Goal: Information Seeking & Learning: Learn about a topic

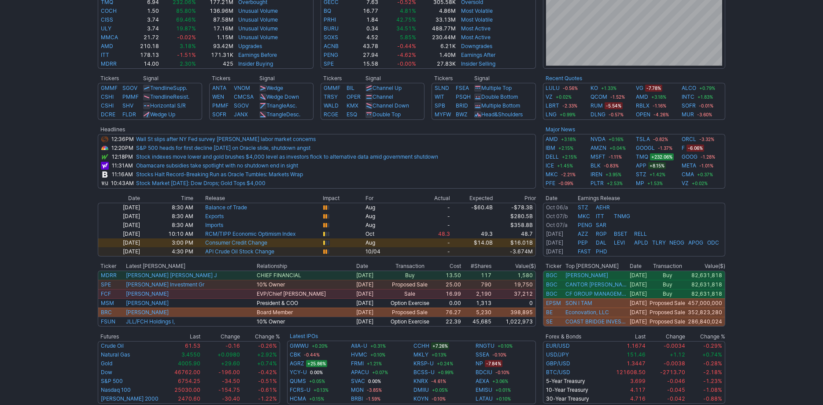
scroll to position [285, 0]
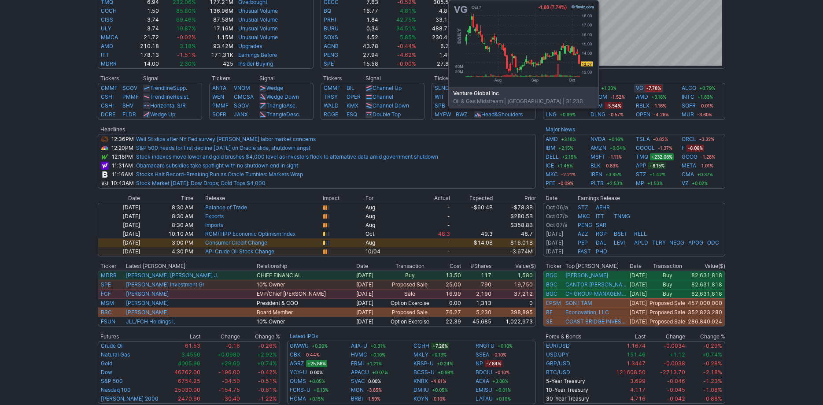
click at [640, 88] on link "VG" at bounding box center [639, 88] width 7 height 9
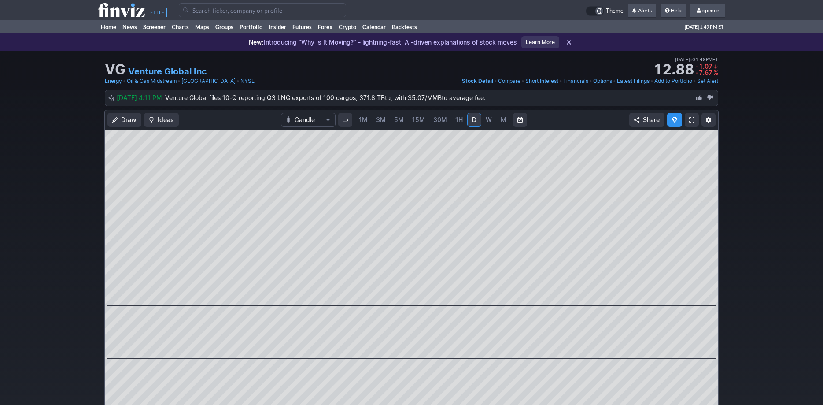
drag, startPoint x: 249, startPoint y: 11, endPoint x: 252, endPoint y: 1, distance: 10.0
click at [249, 10] on input "Search" at bounding box center [262, 10] width 167 height 14
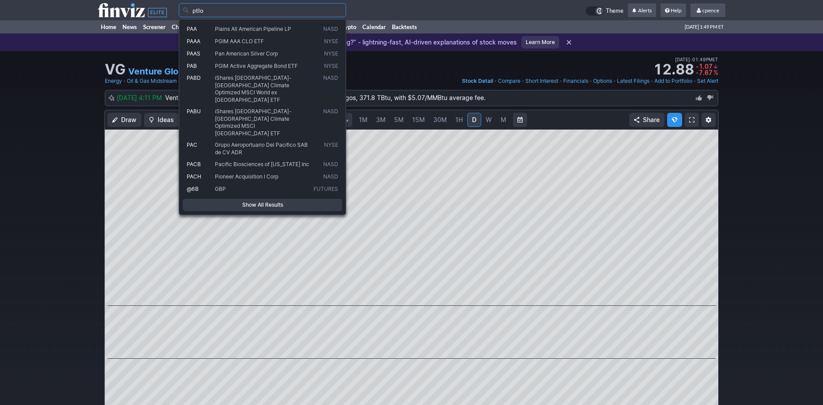
type input "ptlo"
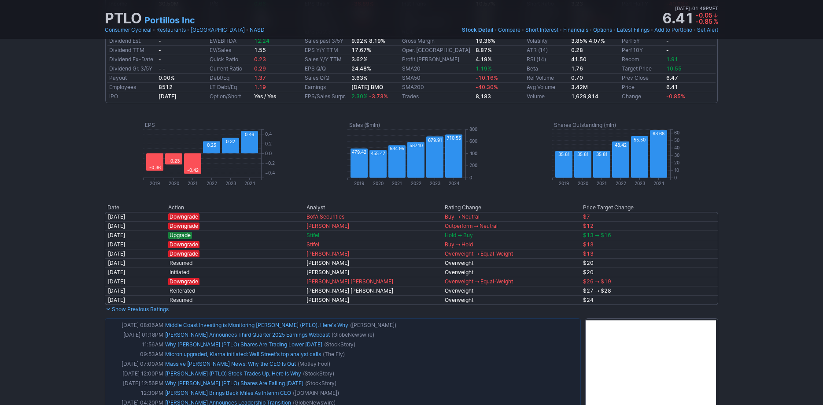
scroll to position [569, 0]
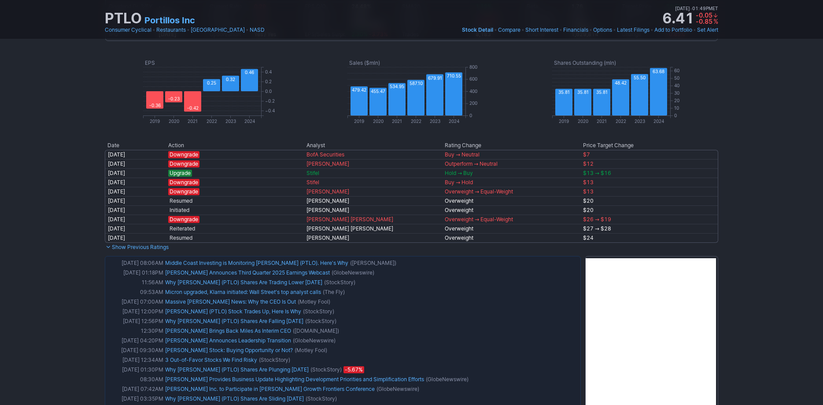
drag, startPoint x: 729, startPoint y: 202, endPoint x: 732, endPoint y: 213, distance: 11.9
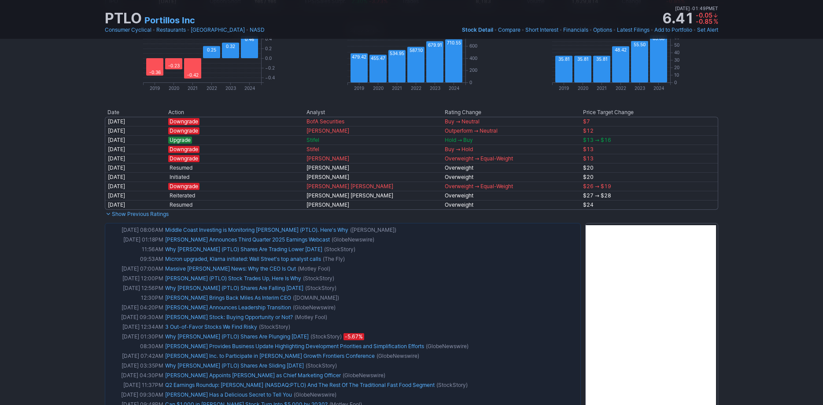
scroll to position [677, 0]
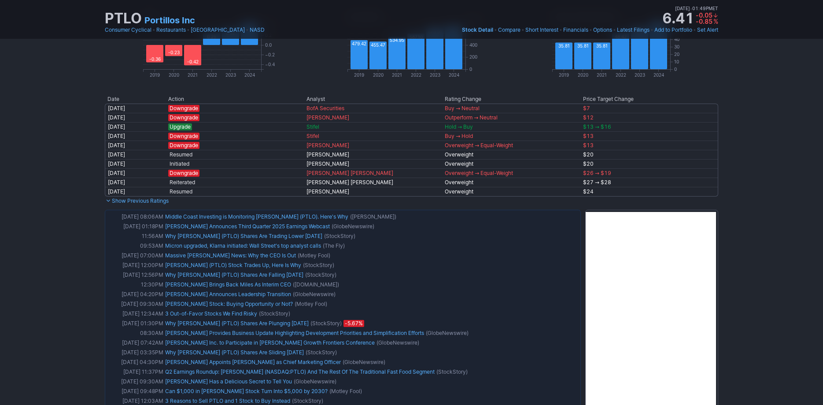
drag, startPoint x: 737, startPoint y: 184, endPoint x: 739, endPoint y: 198, distance: 13.8
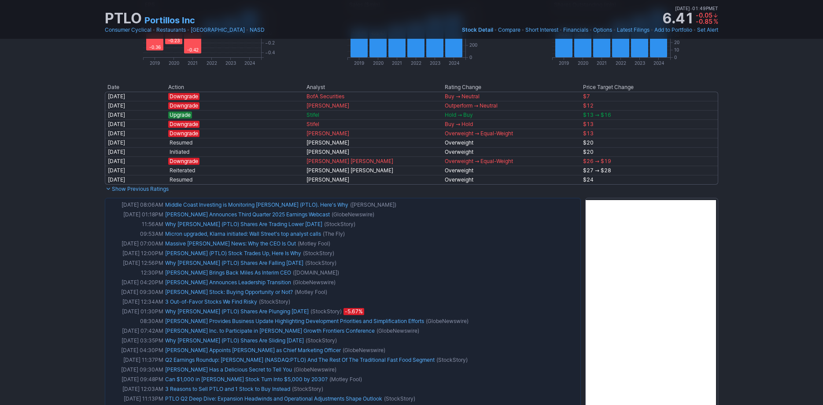
drag, startPoint x: 747, startPoint y: 233, endPoint x: 746, endPoint y: 240, distance: 7.1
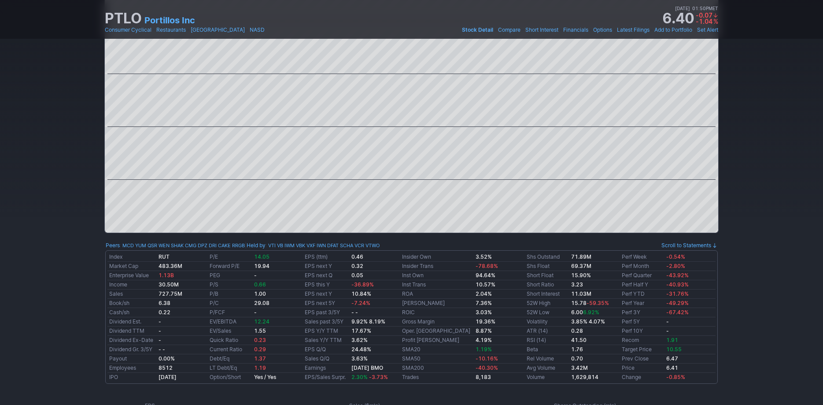
scroll to position [0, 0]
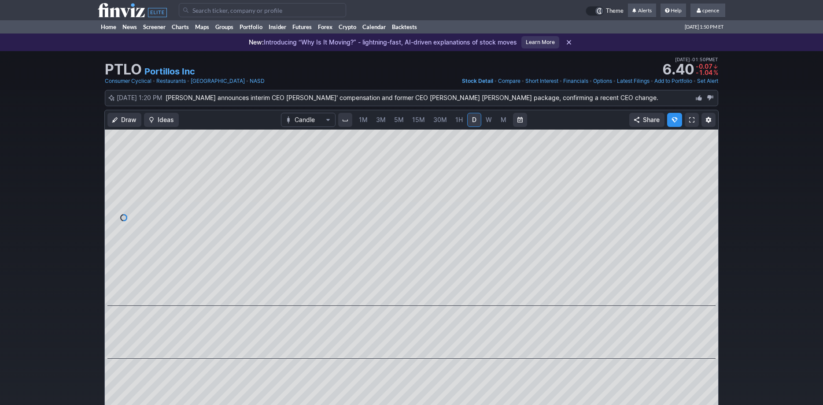
click at [173, 70] on link "Portillos Inc" at bounding box center [169, 71] width 51 height 12
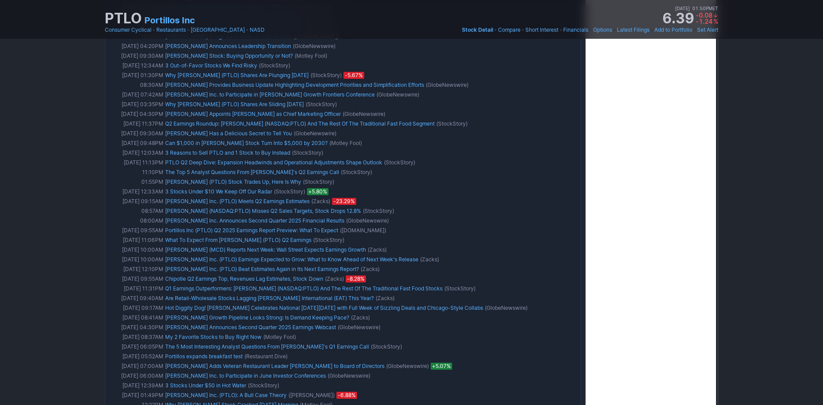
scroll to position [930, 0]
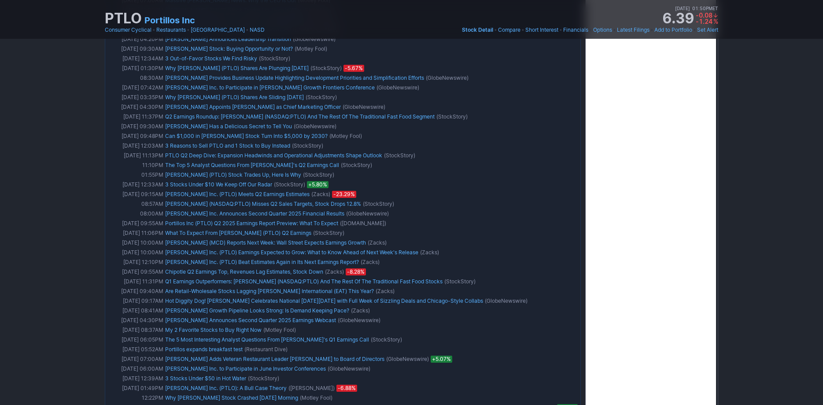
drag, startPoint x: 767, startPoint y: 246, endPoint x: 769, endPoint y: 255, distance: 9.4
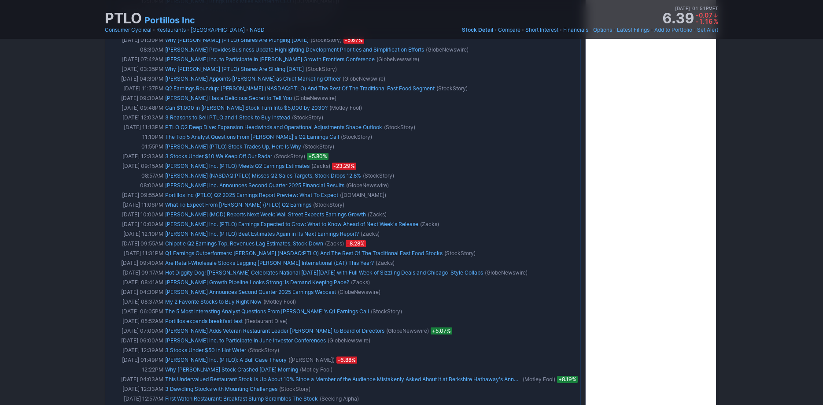
scroll to position [956, 0]
click at [761, 286] on div "PTLO Portillos Inc Last Close Oct 07 • 01:49PM ET 6.41 Dollar change -0.05 Perc…" at bounding box center [411, 402] width 823 height 2613
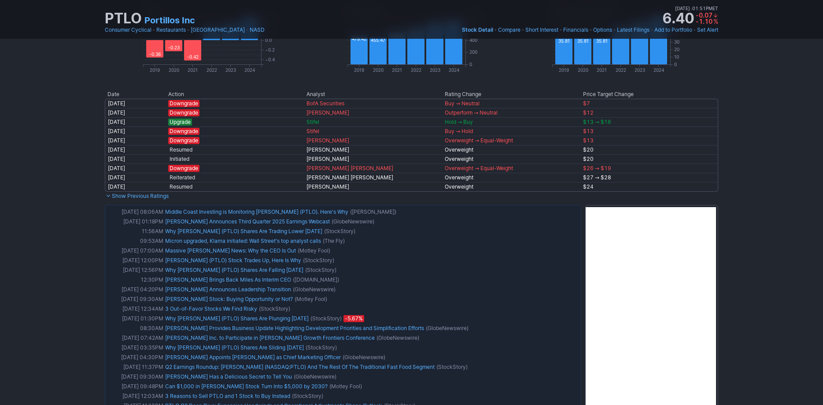
scroll to position [0, 0]
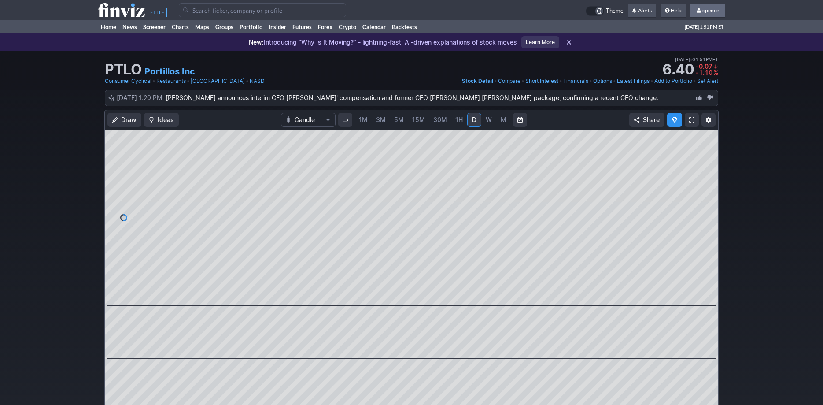
drag, startPoint x: 746, startPoint y: 300, endPoint x: 713, endPoint y: 13, distance: 288.2
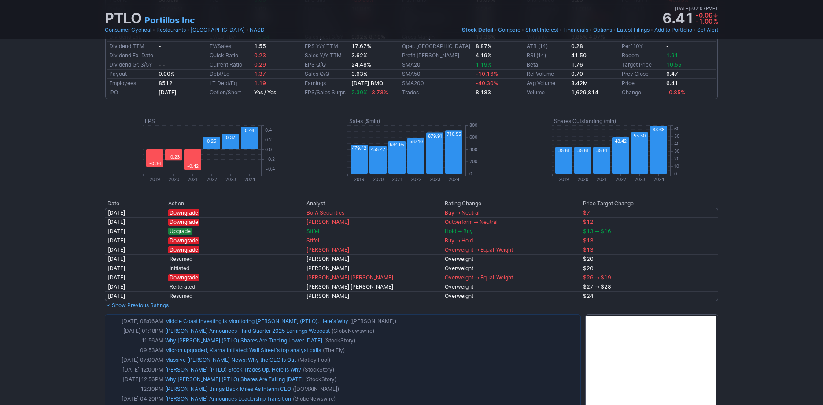
scroll to position [854, 0]
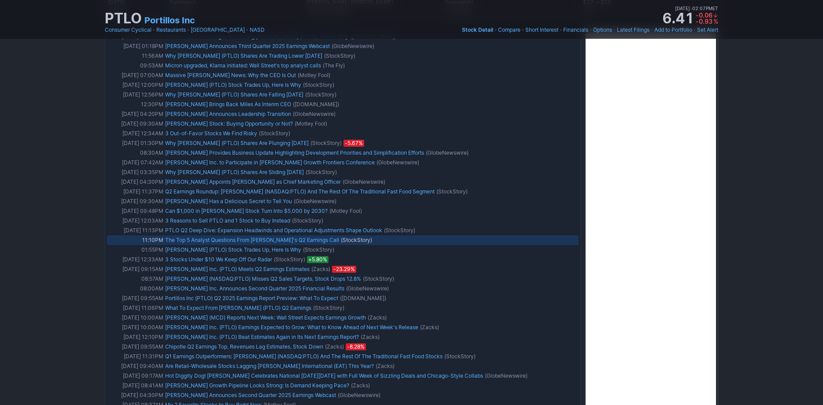
click at [279, 238] on link "The Top 5 Analyst Questions From Portillo's's Q2 Earnings Call" at bounding box center [252, 240] width 174 height 7
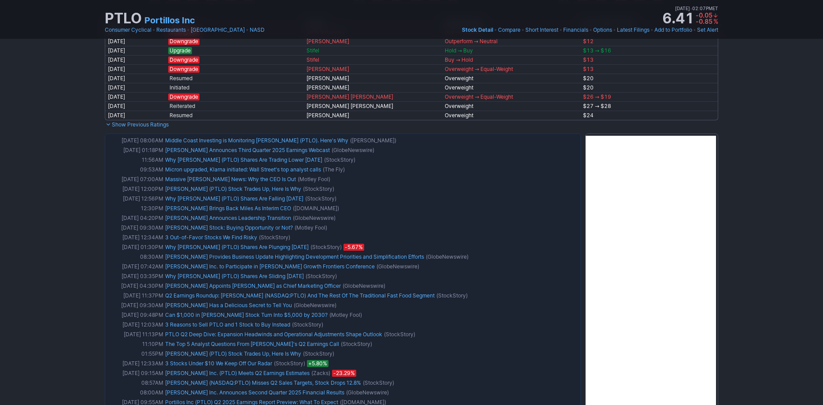
drag, startPoint x: 43, startPoint y: 167, endPoint x: 45, endPoint y: 141, distance: 27.0
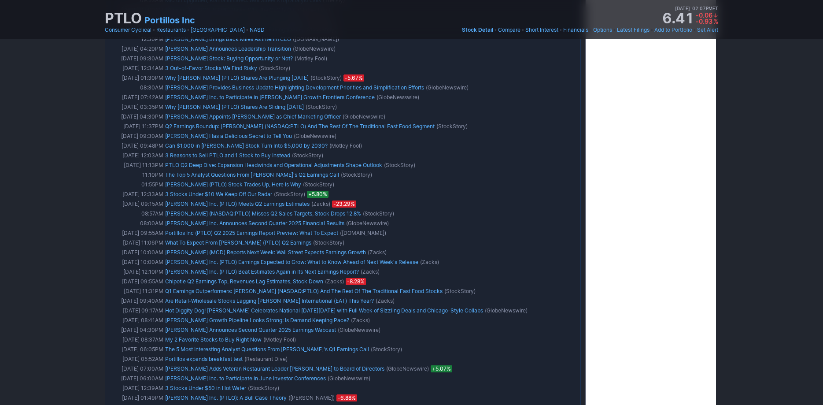
scroll to position [746, 0]
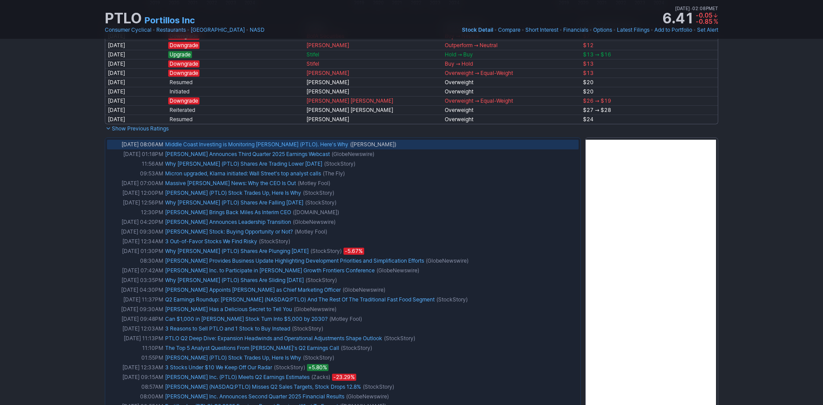
click at [250, 144] on link "Middle Coast Investing is Monitoring [PERSON_NAME] (PTLO). Here's Why" at bounding box center [256, 144] width 183 height 7
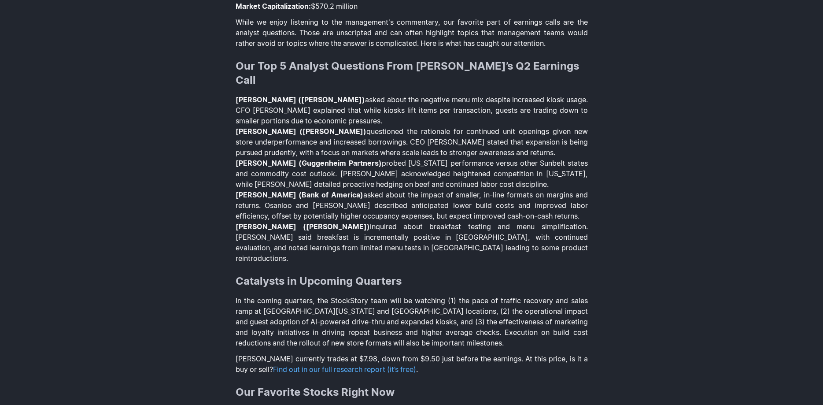
scroll to position [854, 0]
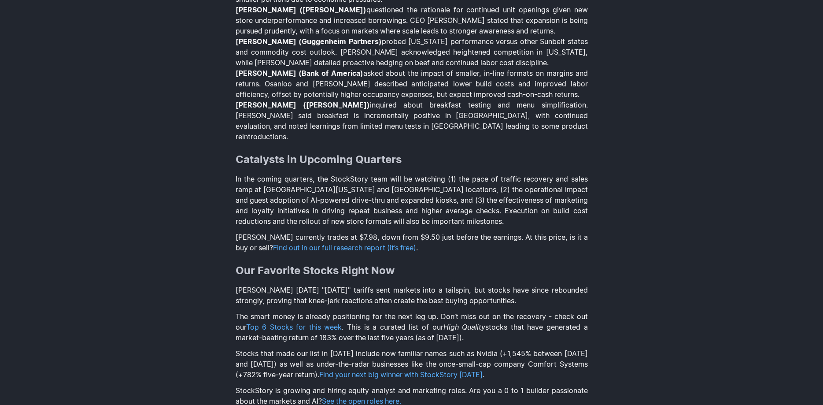
drag, startPoint x: 158, startPoint y: 187, endPoint x: 163, endPoint y: 178, distance: 10.4
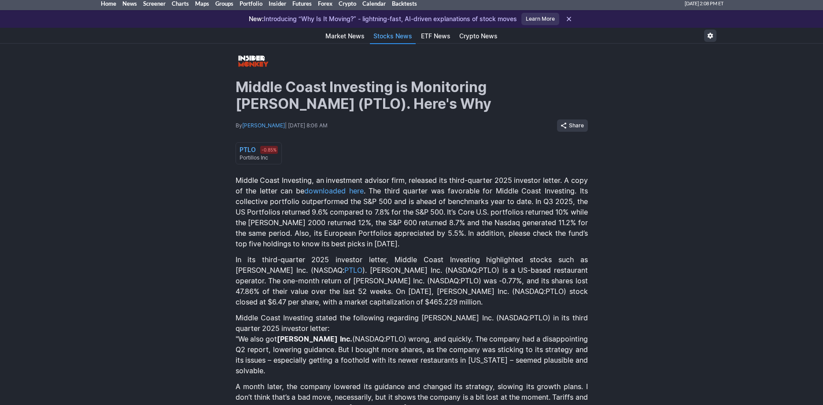
scroll to position [30, 0]
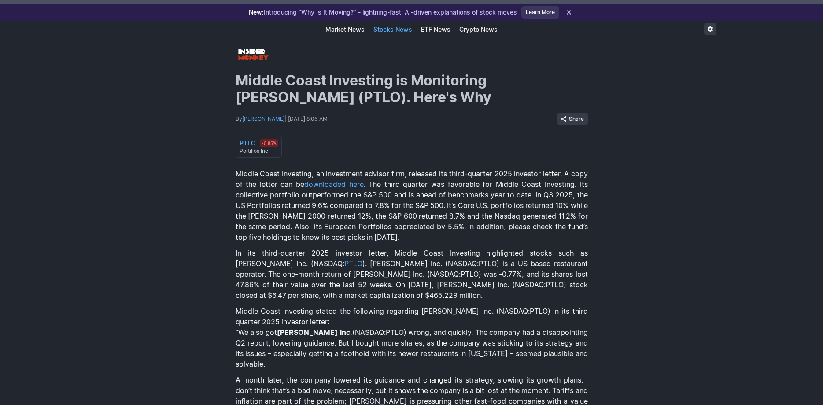
drag, startPoint x: 163, startPoint y: 158, endPoint x: 160, endPoint y: 169, distance: 11.8
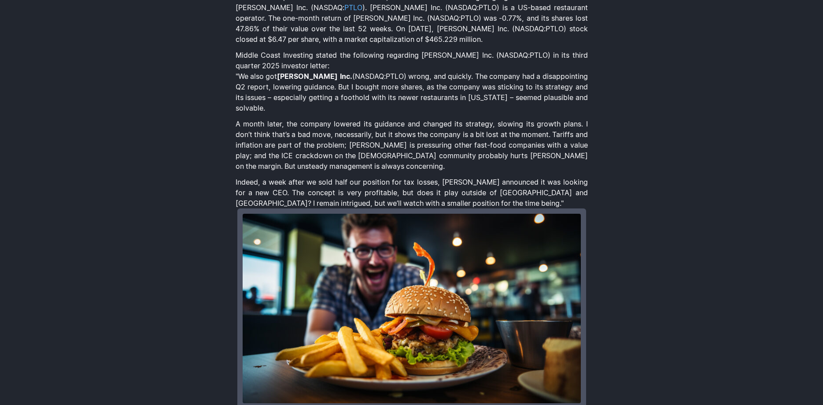
scroll to position [284, 0]
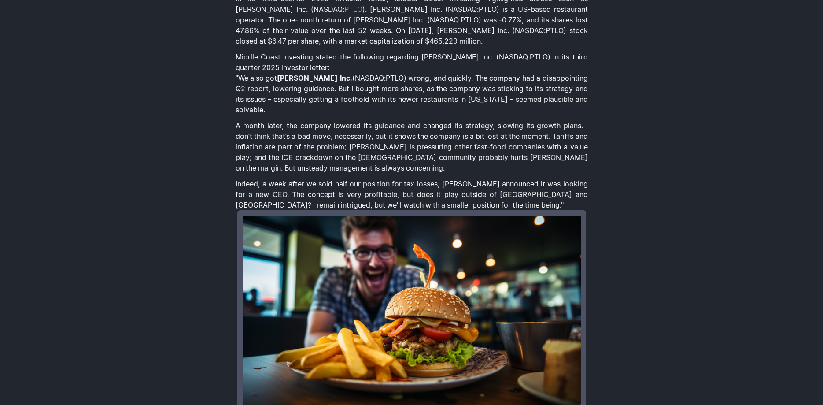
drag, startPoint x: 217, startPoint y: 179, endPoint x: 216, endPoint y: 160, distance: 19.0
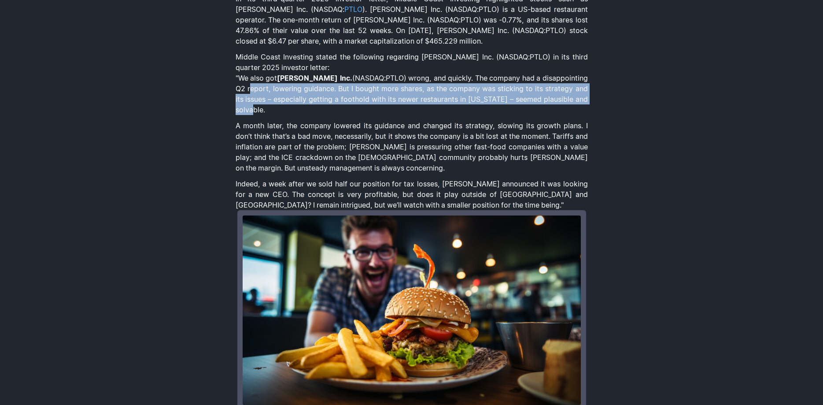
drag, startPoint x: 237, startPoint y: 88, endPoint x: 595, endPoint y: 104, distance: 358.9
click at [595, 104] on div "Middle Coast Investing is Monitoring [PERSON_NAME] (PTLO). Here's Why By [PERSO…" at bounding box center [411, 328] width 823 height 1091
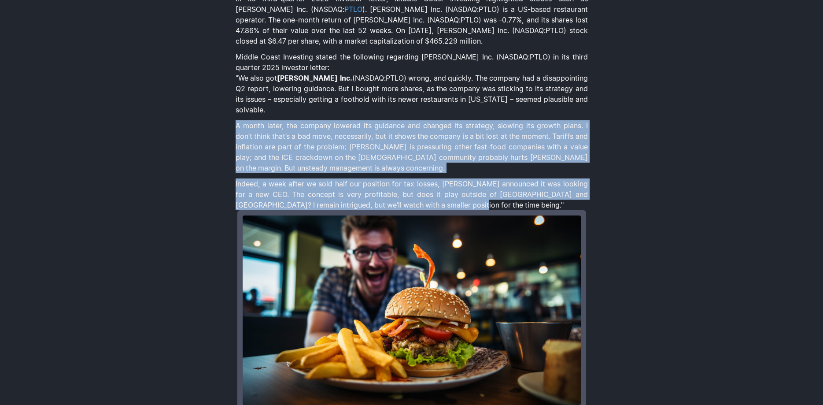
drag, startPoint x: 230, startPoint y: 113, endPoint x: 458, endPoint y: 190, distance: 240.2
click at [458, 190] on div "Middle Coast Investing is Monitoring [PERSON_NAME] (PTLO). Here's Why By [PERSO…" at bounding box center [411, 328] width 823 height 1091
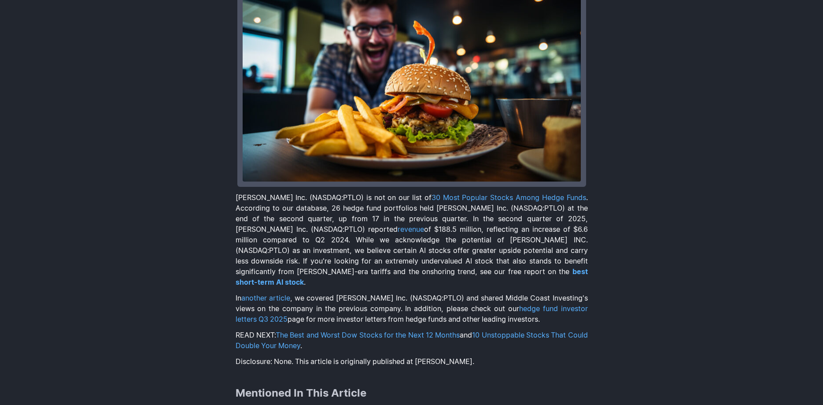
drag, startPoint x: 144, startPoint y: 76, endPoint x: 152, endPoint y: 95, distance: 20.4
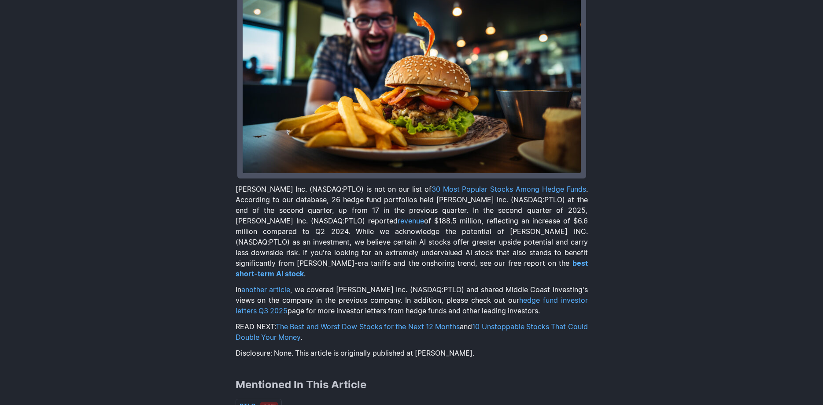
scroll to position [0, 0]
